Goal: Communication & Community: Answer question/provide support

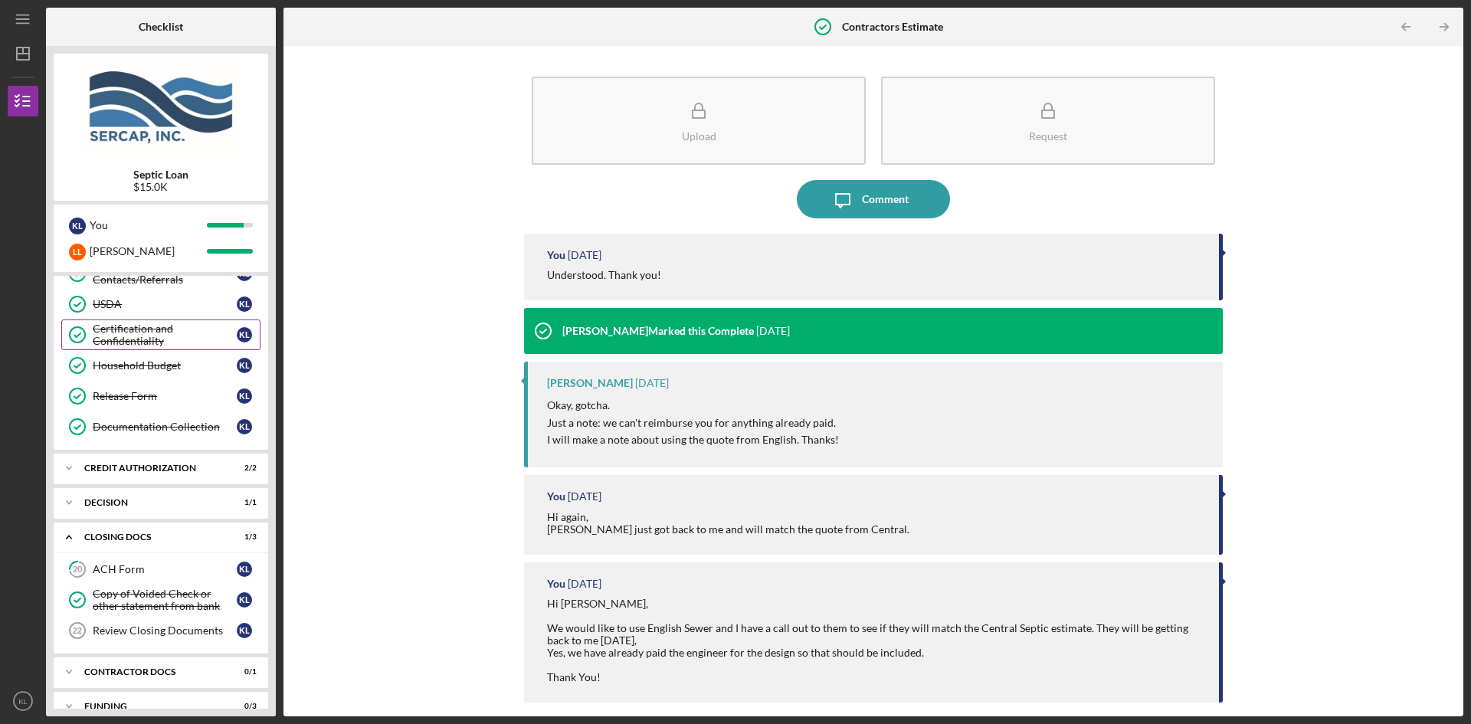
scroll to position [258, 0]
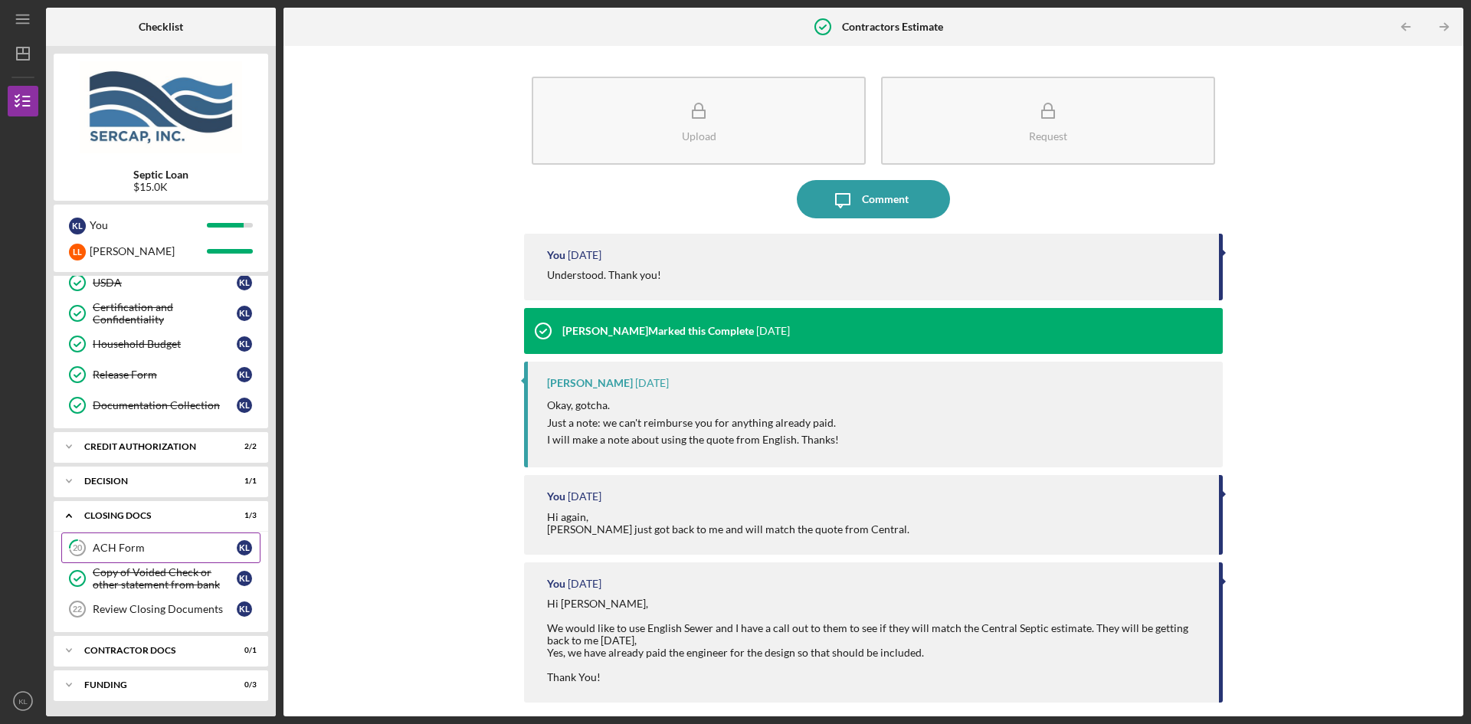
click at [148, 552] on div "ACH Form" at bounding box center [165, 548] width 144 height 12
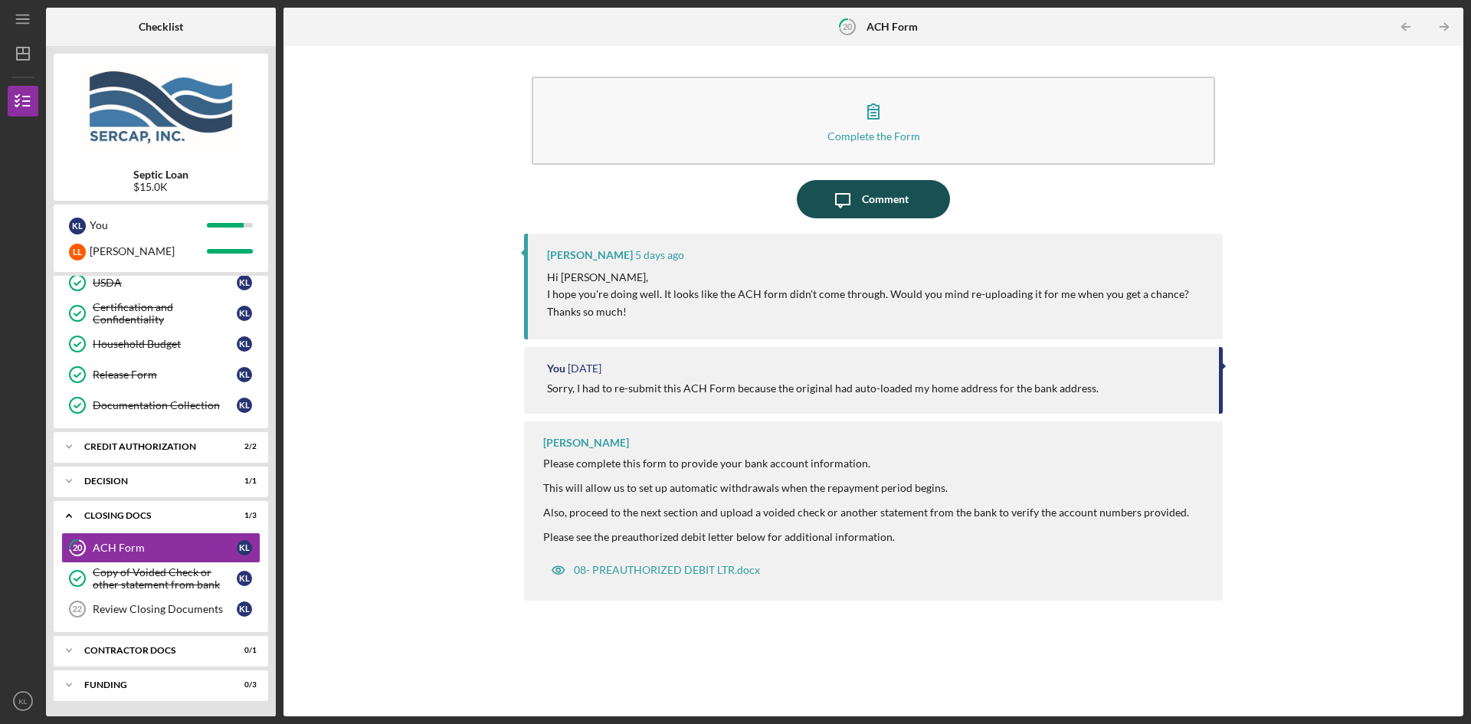
click at [876, 203] on div "Comment" at bounding box center [885, 199] width 47 height 38
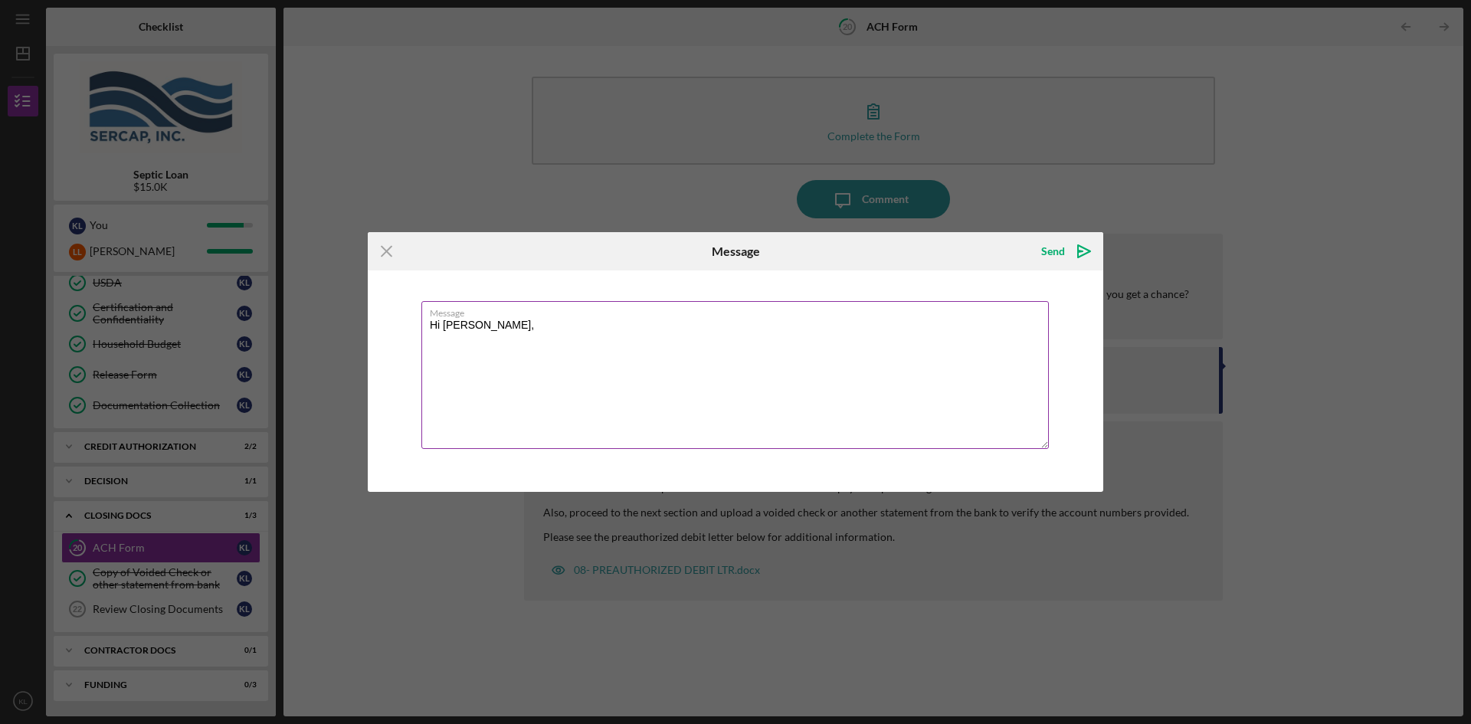
click at [440, 326] on textarea "Hi [PERSON_NAME]," at bounding box center [734, 375] width 627 height 148
click at [496, 323] on textarea "Hello [PERSON_NAME]," at bounding box center [734, 375] width 627 height 148
click at [745, 337] on textarea "Hello [PERSON_NAME], I have resubmitted the ACH form and added my signature." at bounding box center [734, 375] width 627 height 148
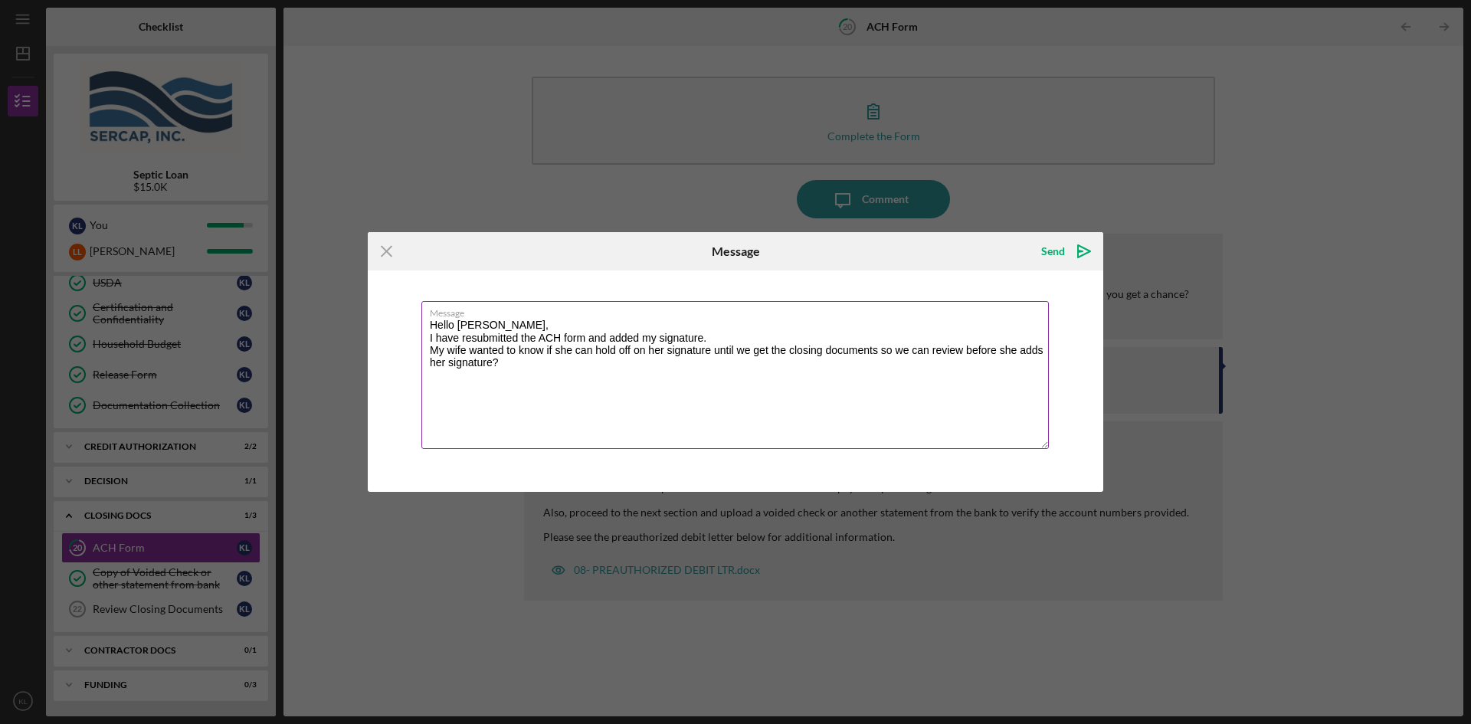
drag, startPoint x: 574, startPoint y: 350, endPoint x: 545, endPoint y: 352, distance: 28.4
click at [545, 352] on textarea "Hello [PERSON_NAME], I have resubmitted the ACH form and added my signature. My…" at bounding box center [734, 375] width 627 height 148
click at [468, 352] on textarea "Hello [PERSON_NAME], I have resubmitted the ACH form and added my signature. My…" at bounding box center [734, 375] width 627 height 148
click at [545, 351] on textarea "Hello [PERSON_NAME], I have resubmitted the ACH form and added my signature. We…" at bounding box center [734, 375] width 627 height 148
click at [528, 352] on textarea "Hello [PERSON_NAME], I have resubmitted the ACH form and added my signature. We…" at bounding box center [734, 375] width 627 height 148
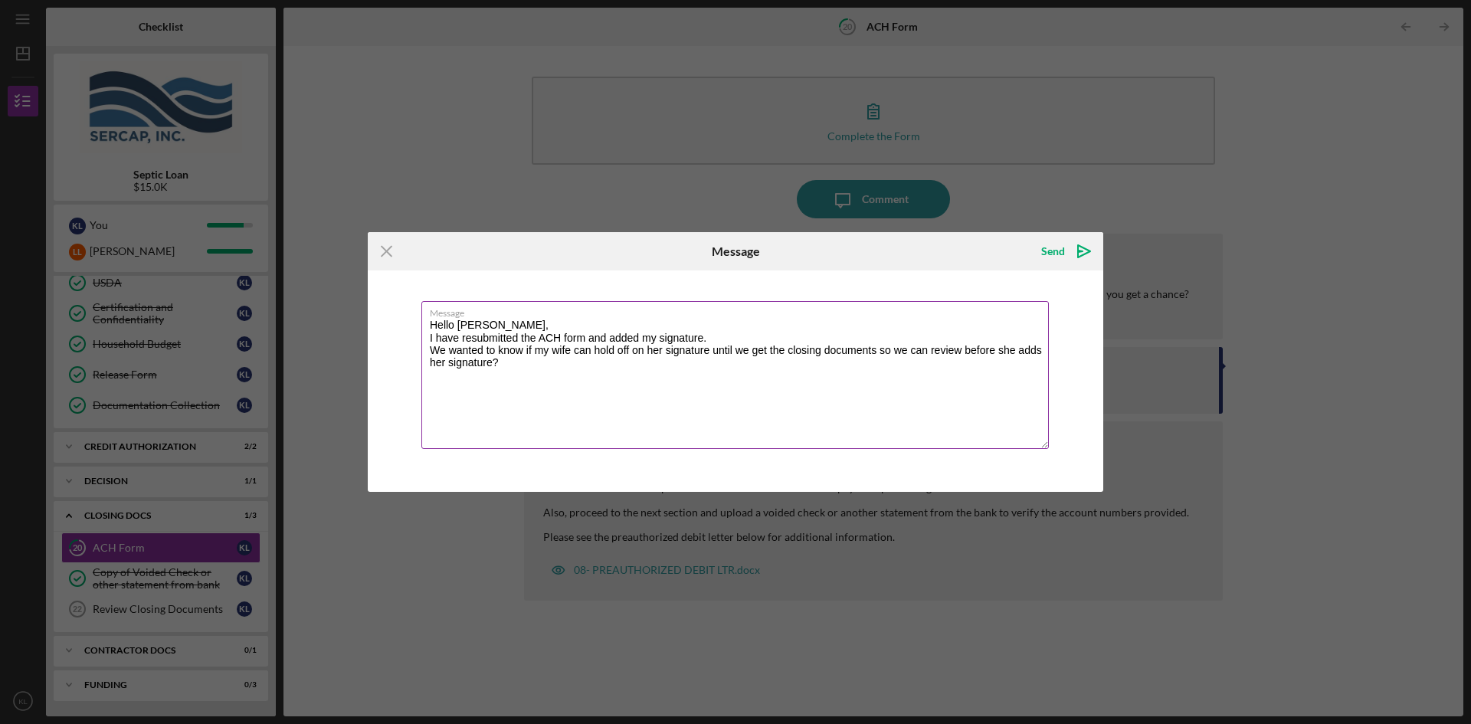
click at [709, 350] on textarea "Hello [PERSON_NAME], I have resubmitted the ACH form and added my signature. We…" at bounding box center [734, 375] width 627 height 148
click at [1025, 352] on textarea "Hello [PERSON_NAME], I have resubmitted the ACH form and added my signature. We…" at bounding box center [734, 375] width 627 height 148
type textarea "Hello [PERSON_NAME], I have resubmitted the ACH form and added my signature. We…"
click at [1063, 250] on div "Send" at bounding box center [1053, 251] width 24 height 31
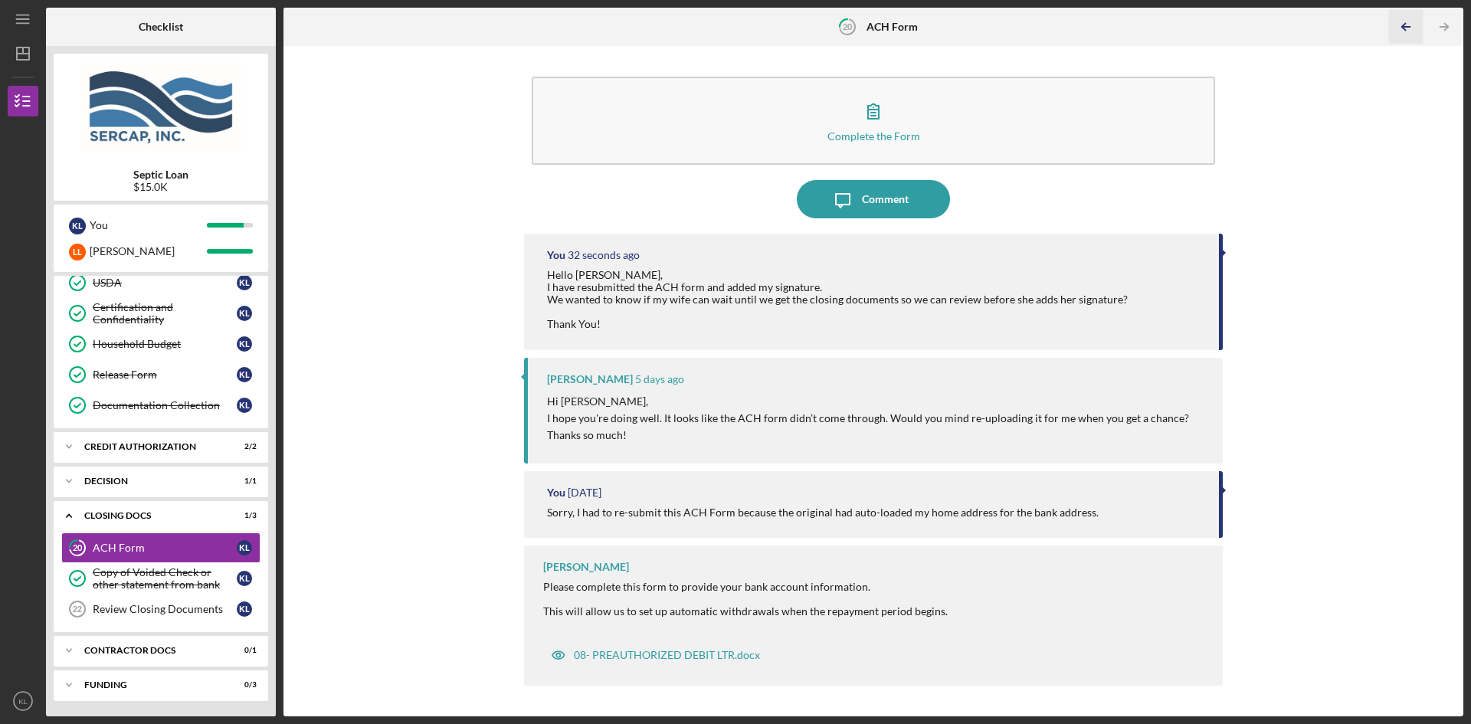
click at [1399, 30] on icon "Icon/Table Pagination Arrow" at bounding box center [1405, 27] width 34 height 34
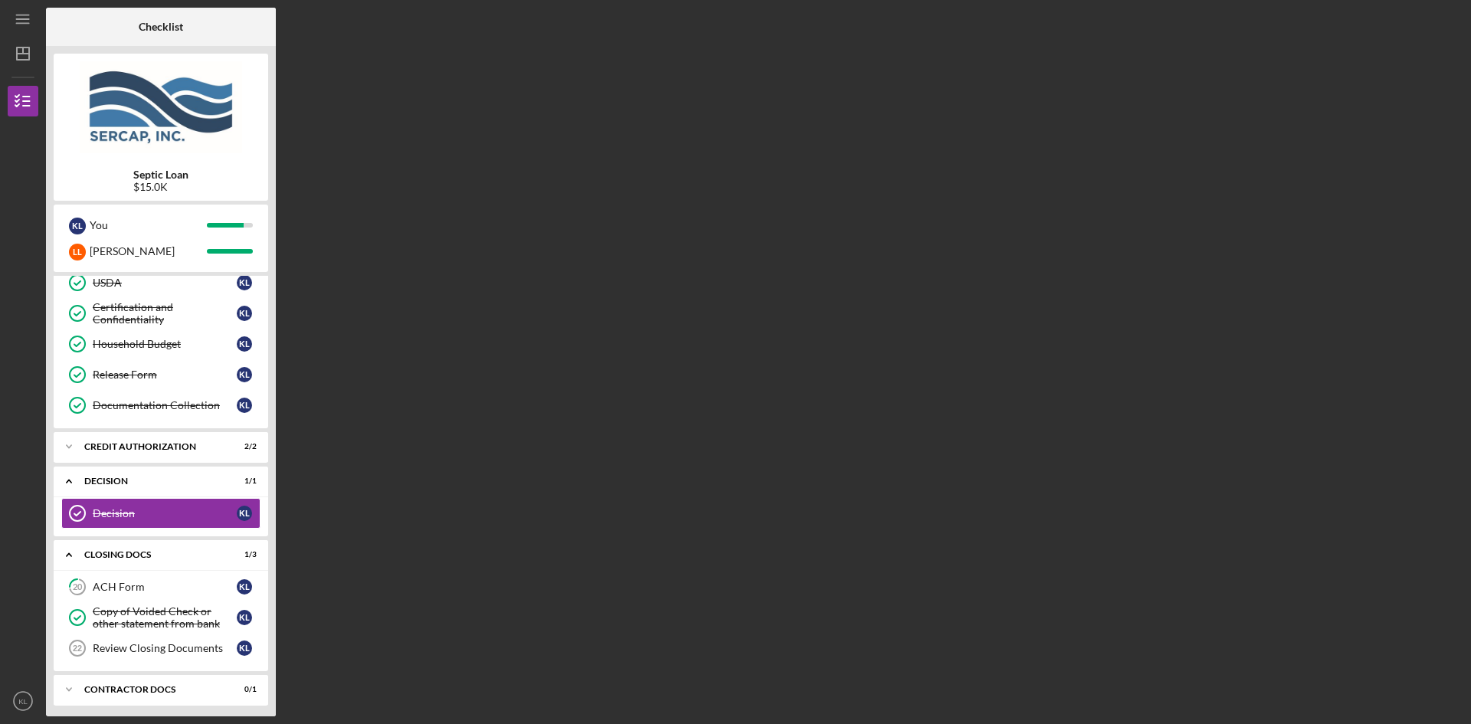
scroll to position [280, 0]
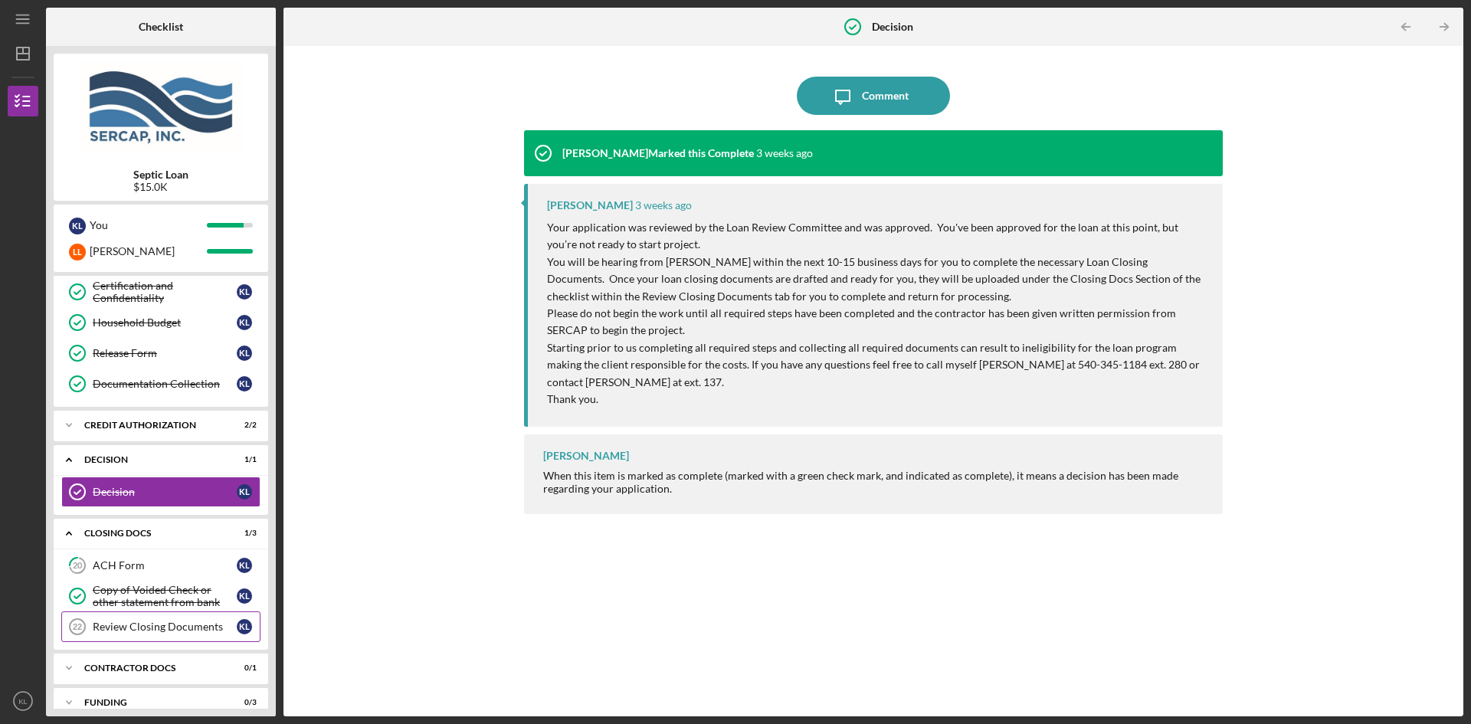
click at [140, 627] on div "Review Closing Documents" at bounding box center [165, 627] width 144 height 12
